Goal: Obtain resource: Obtain resource

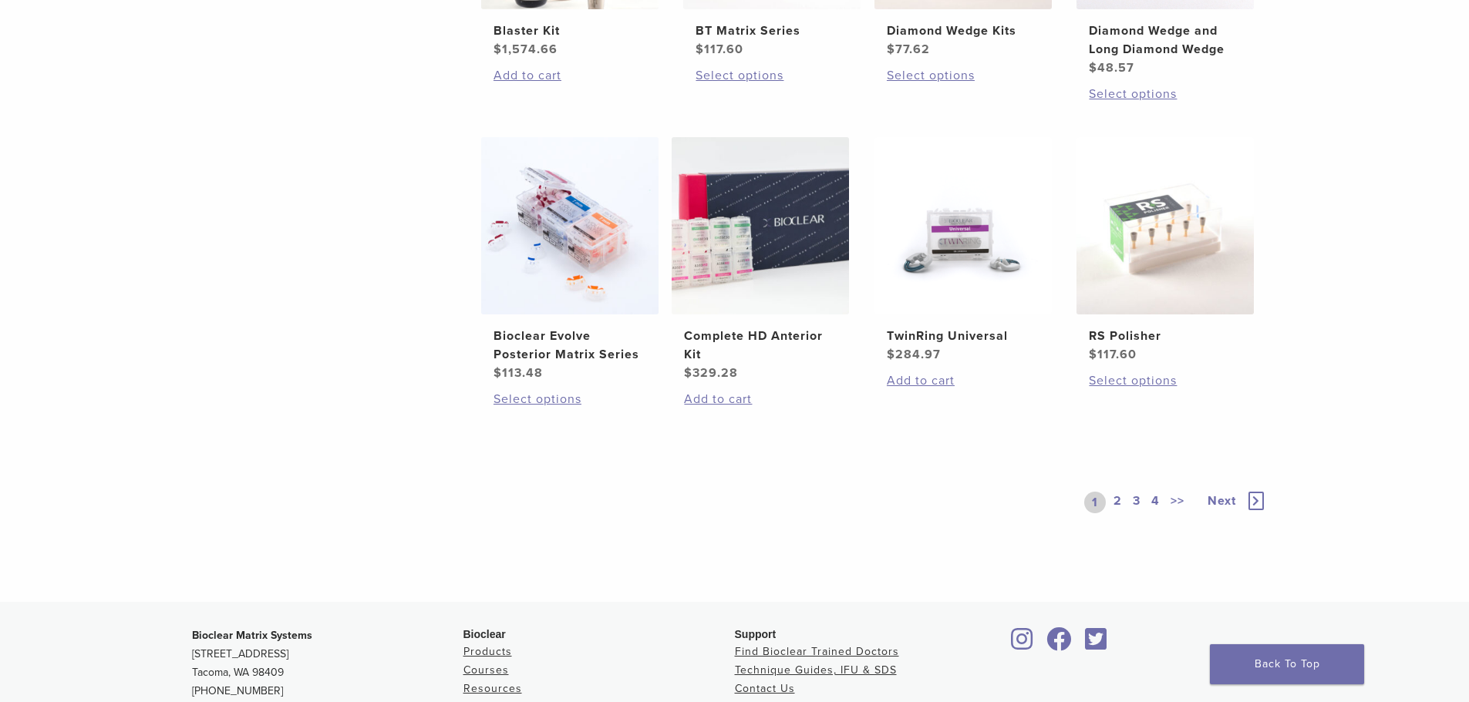
scroll to position [1311, 0]
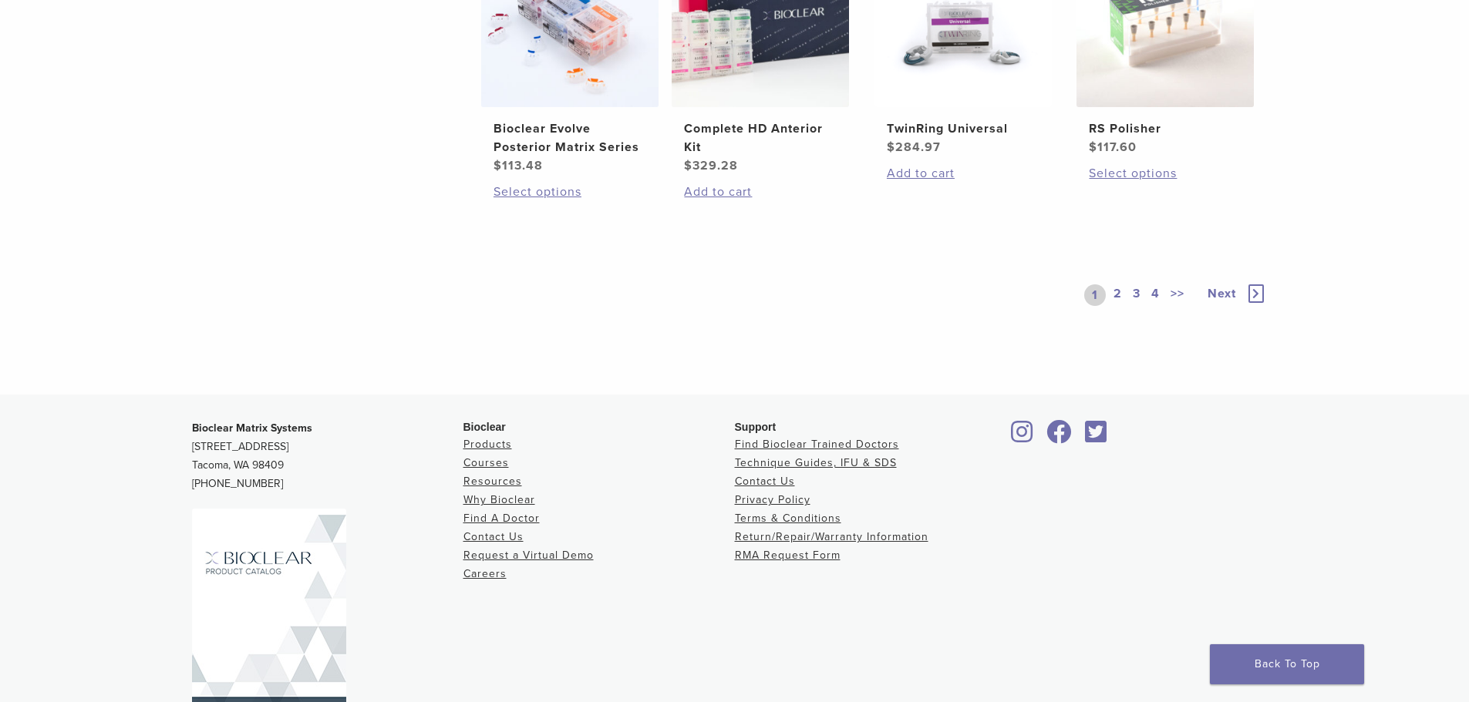
click at [1224, 287] on span "Next" at bounding box center [1221, 293] width 29 height 15
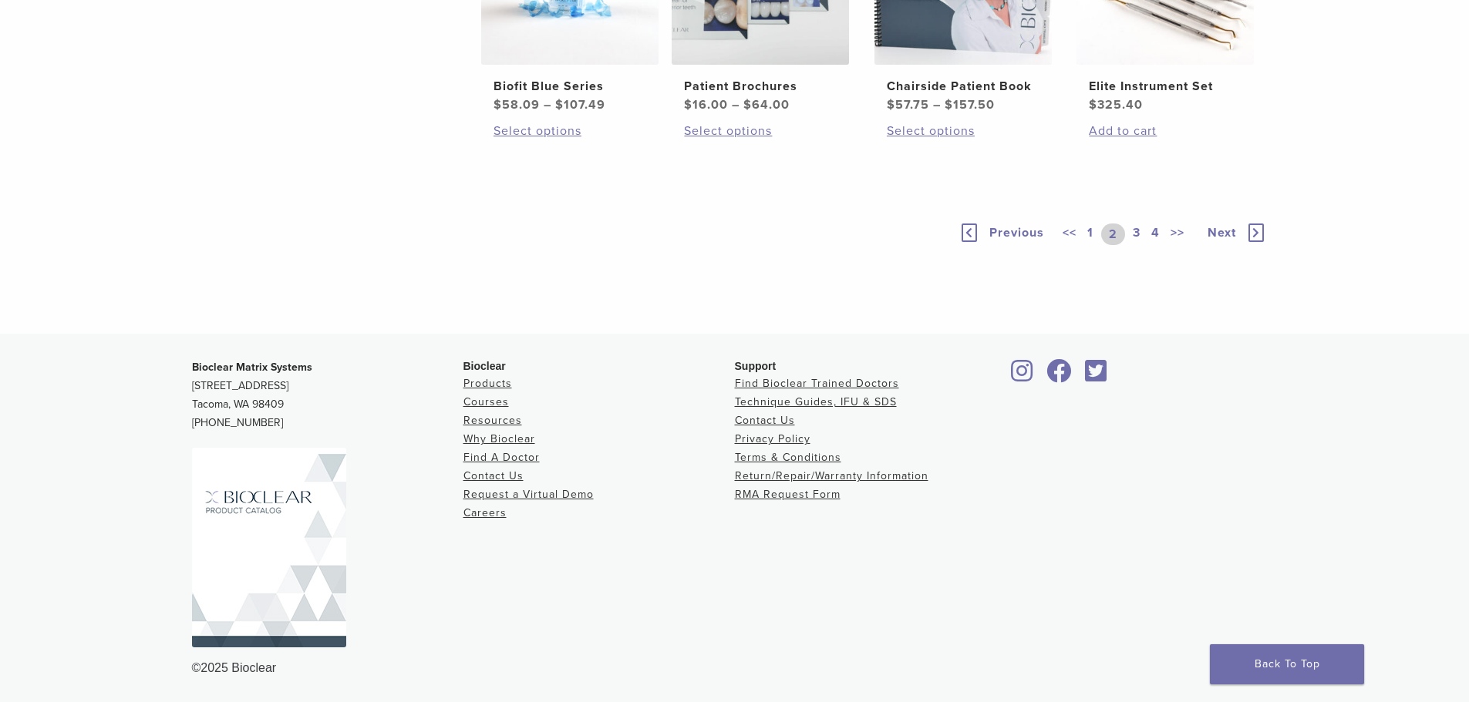
scroll to position [1353, 0]
click at [845, 403] on link "Technique Guides, IFU & SDS" at bounding box center [816, 402] width 162 height 13
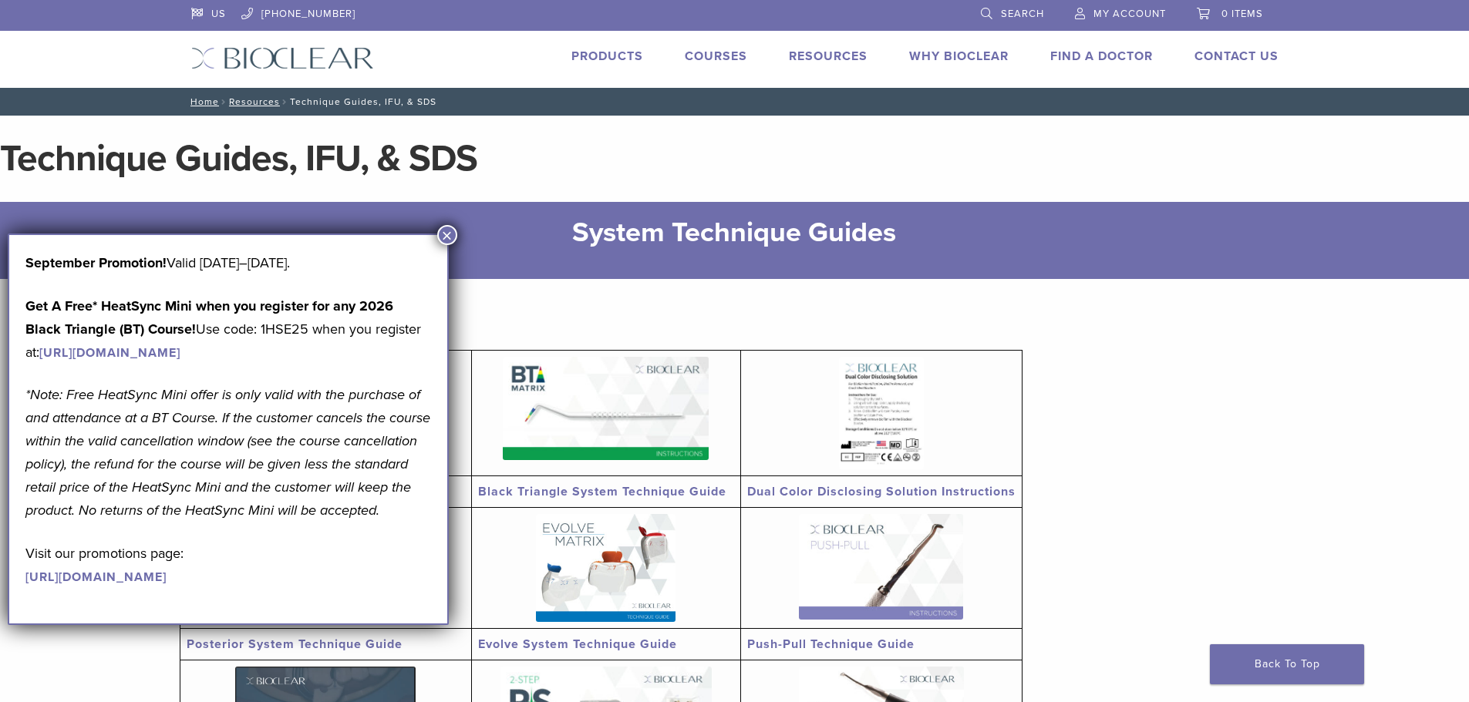
click at [441, 234] on button "×" at bounding box center [447, 235] width 20 height 20
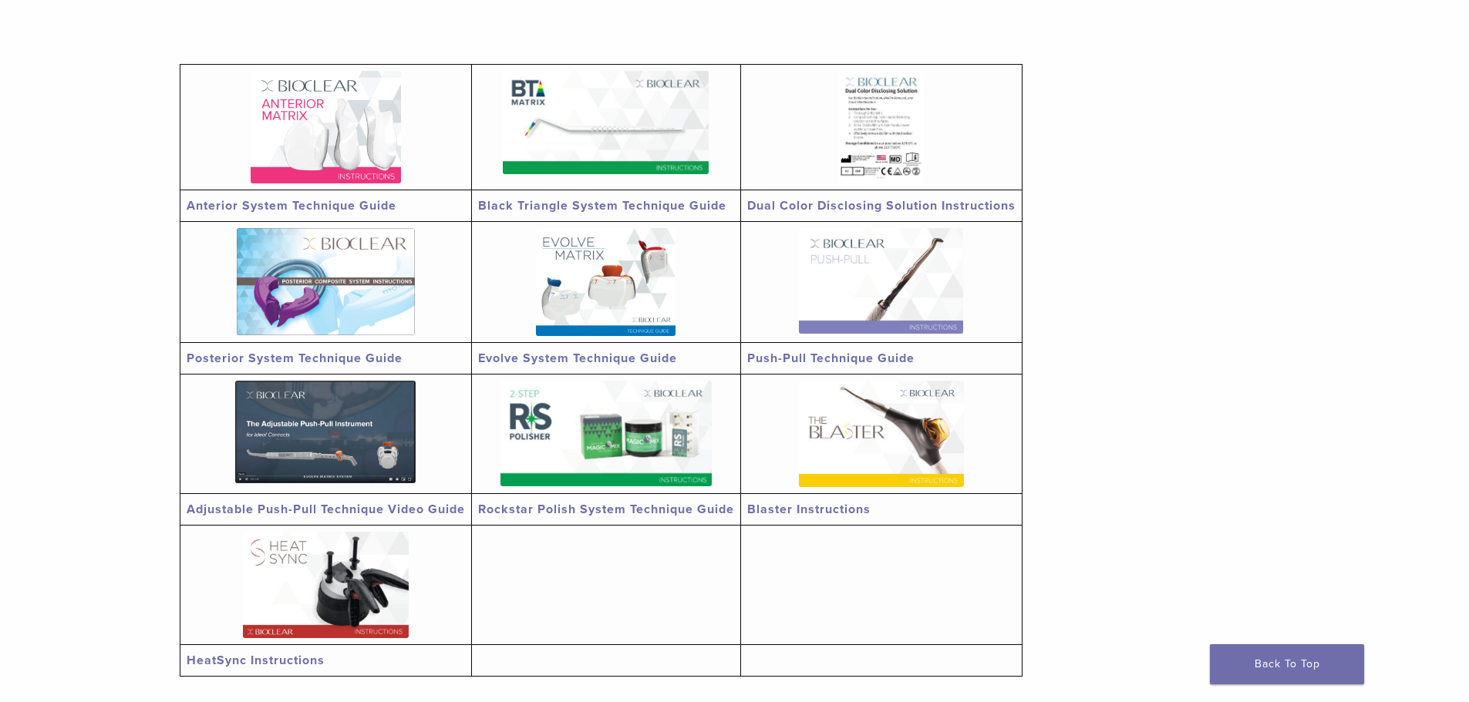
scroll to position [308, 0]
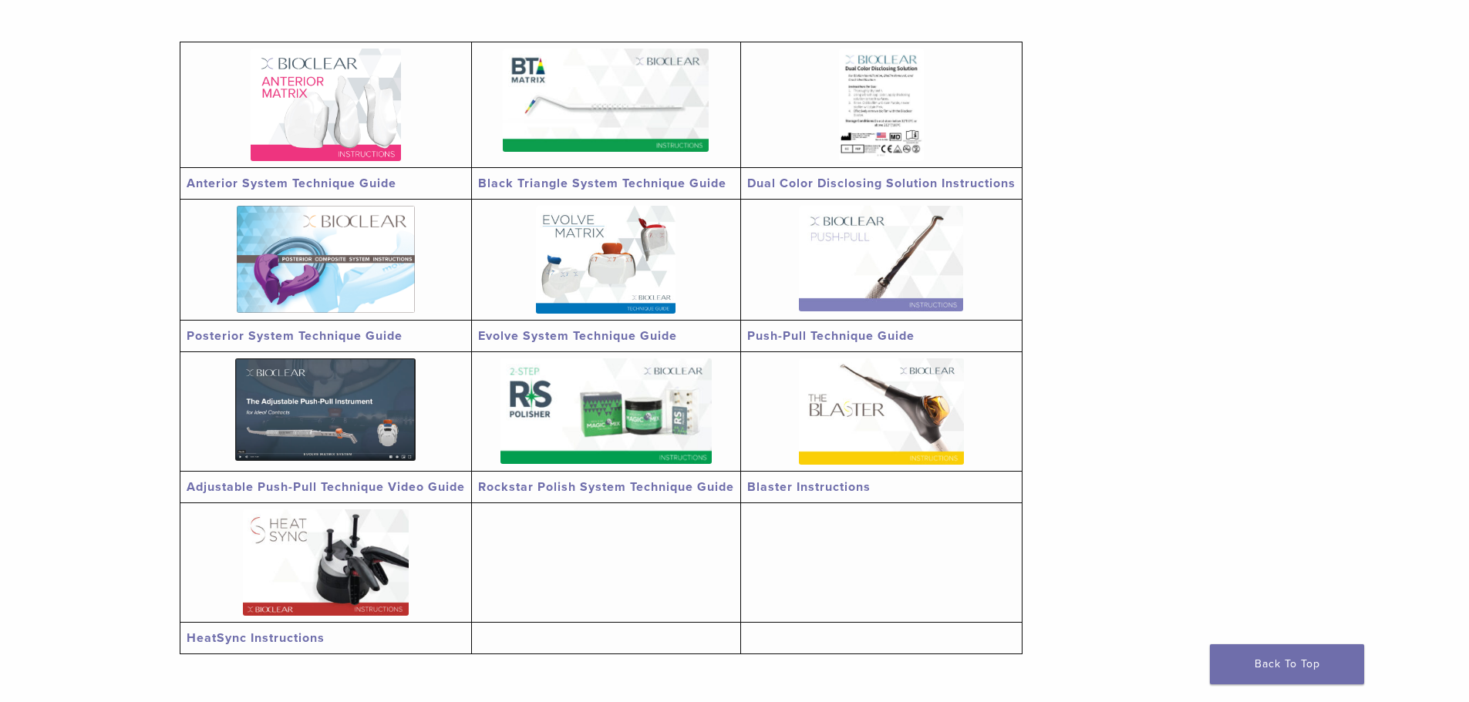
click at [366, 178] on link "Anterior System Technique Guide" at bounding box center [292, 183] width 210 height 15
click at [631, 335] on link "Evolve System Technique Guide" at bounding box center [577, 335] width 199 height 15
